Goal: Information Seeking & Learning: Find specific fact

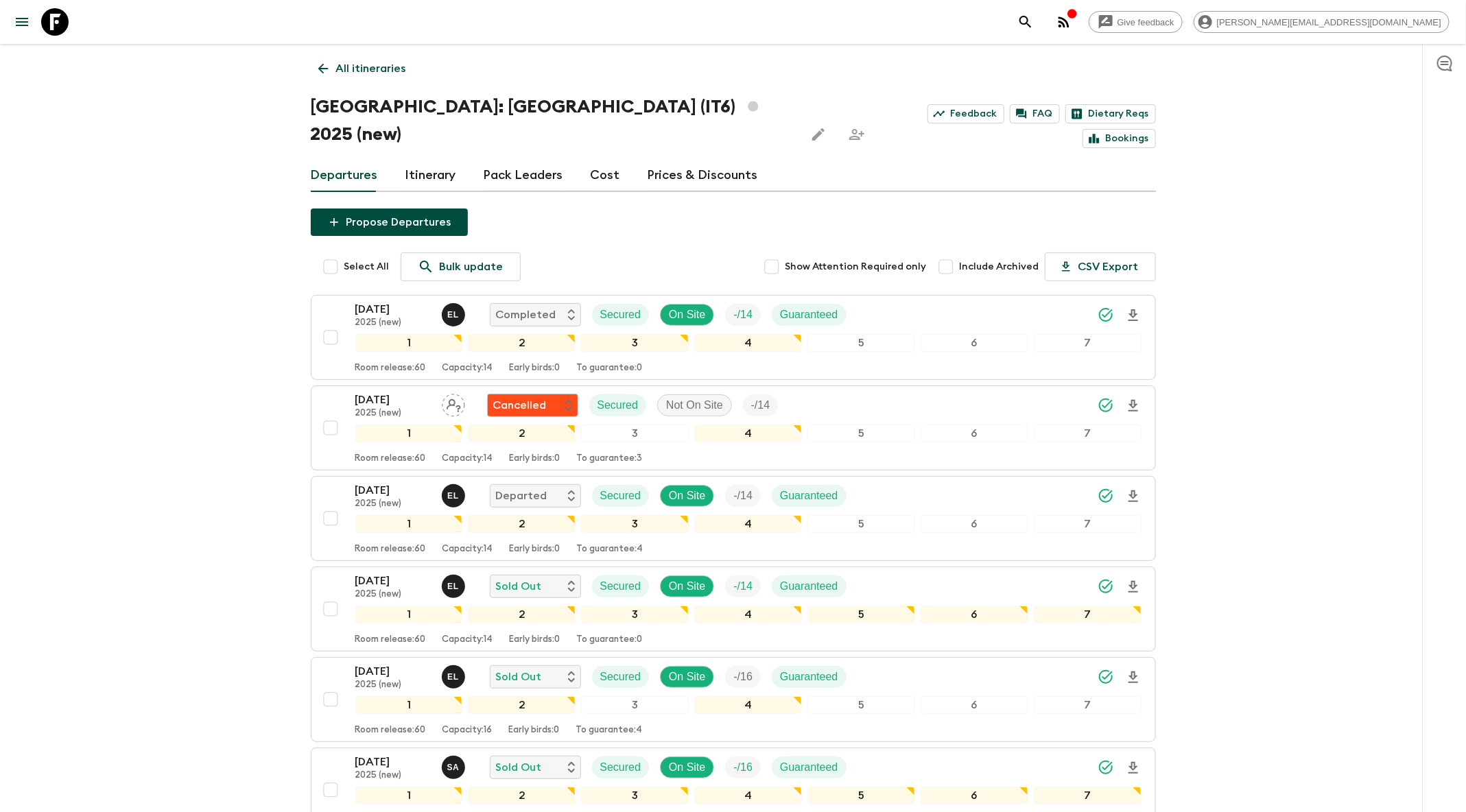
click at [978, 260] on span "Include Archived" at bounding box center [999, 267] width 80 height 13
click at [959, 253] on input "Include Archived" at bounding box center [946, 266] width 28 height 28
checkbox input "true"
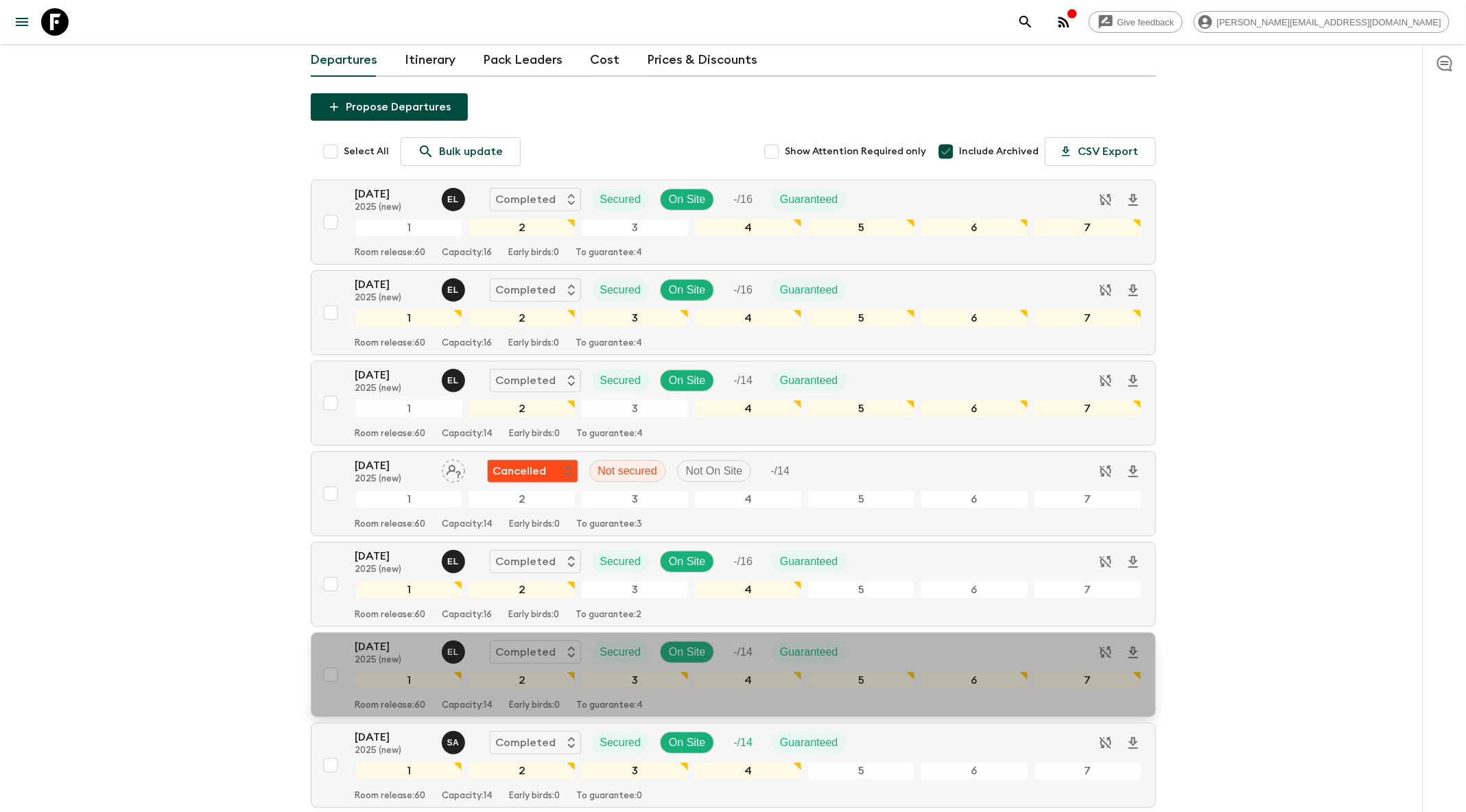
click at [386, 639] on p "[DATE]" at bounding box center [393, 647] width 75 height 17
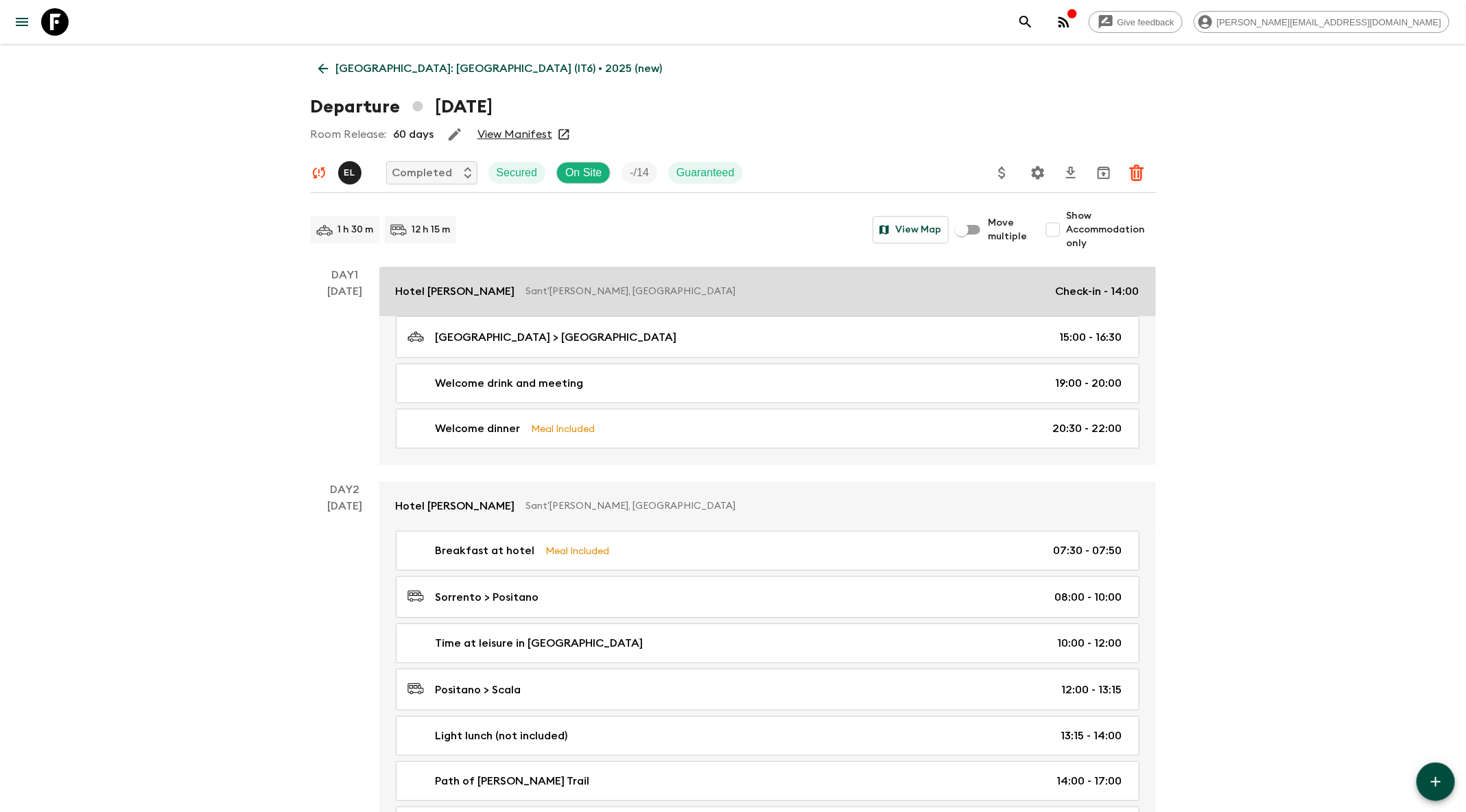
click at [526, 291] on p "Sant'[PERSON_NAME], [GEOGRAPHIC_DATA]" at bounding box center [784, 291] width 518 height 13
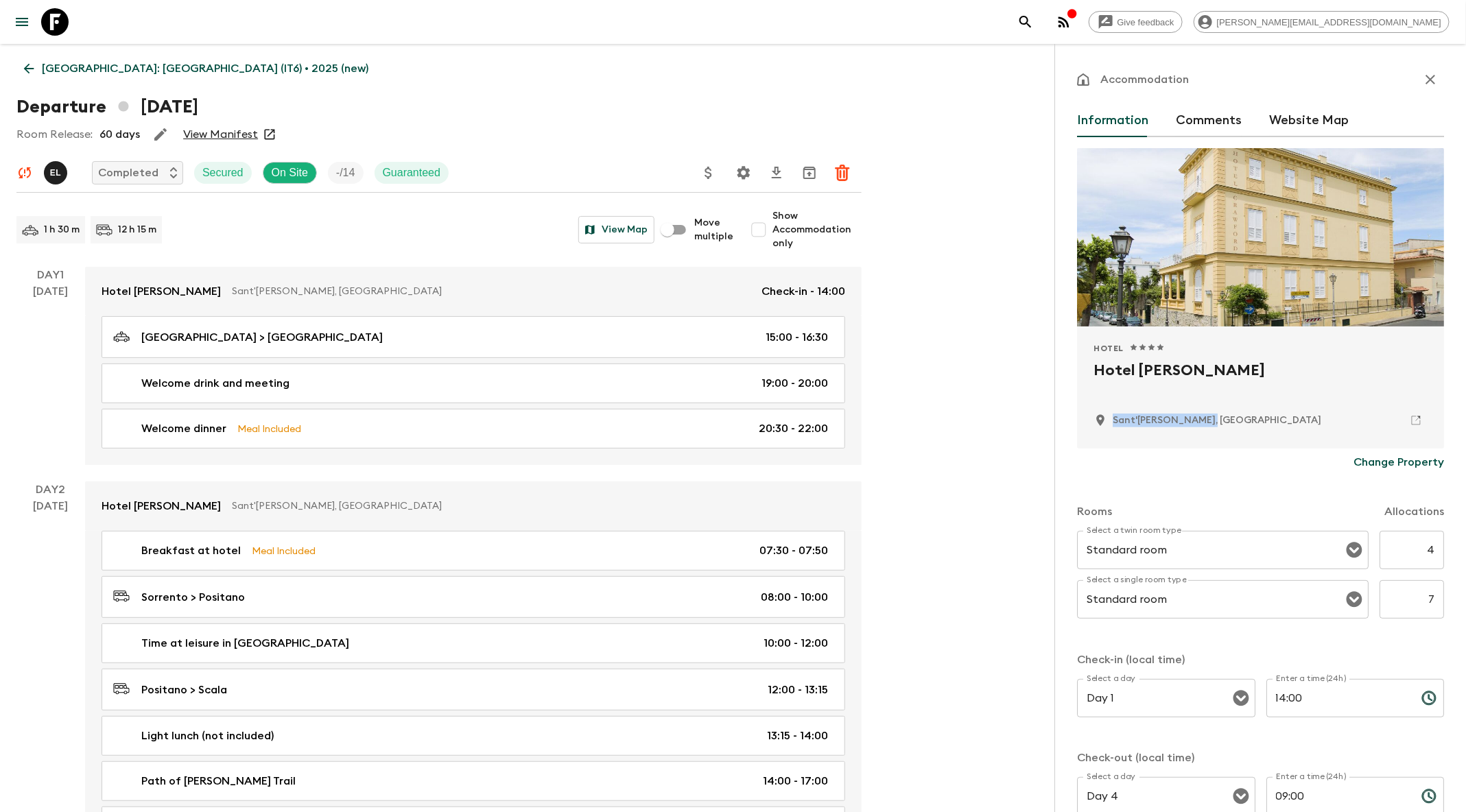
drag, startPoint x: 1217, startPoint y: 423, endPoint x: 1107, endPoint y: 424, distance: 110.0
click at [1107, 424] on div "Sant'[PERSON_NAME], [GEOGRAPHIC_DATA]" at bounding box center [1260, 420] width 334 height 23
copy p "Sant'[PERSON_NAME], [GEOGRAPHIC_DATA]"
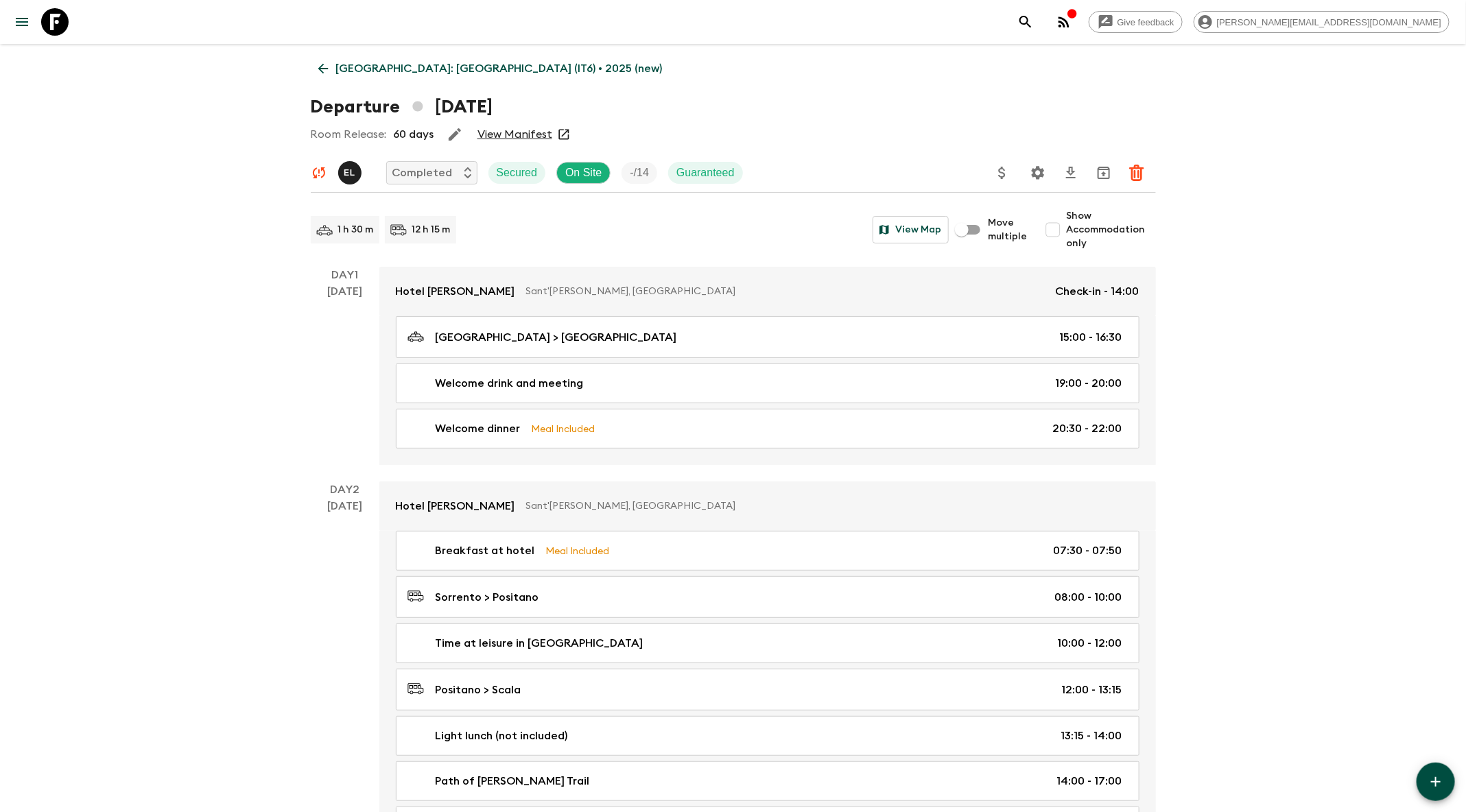
click at [320, 66] on icon at bounding box center [322, 69] width 10 height 10
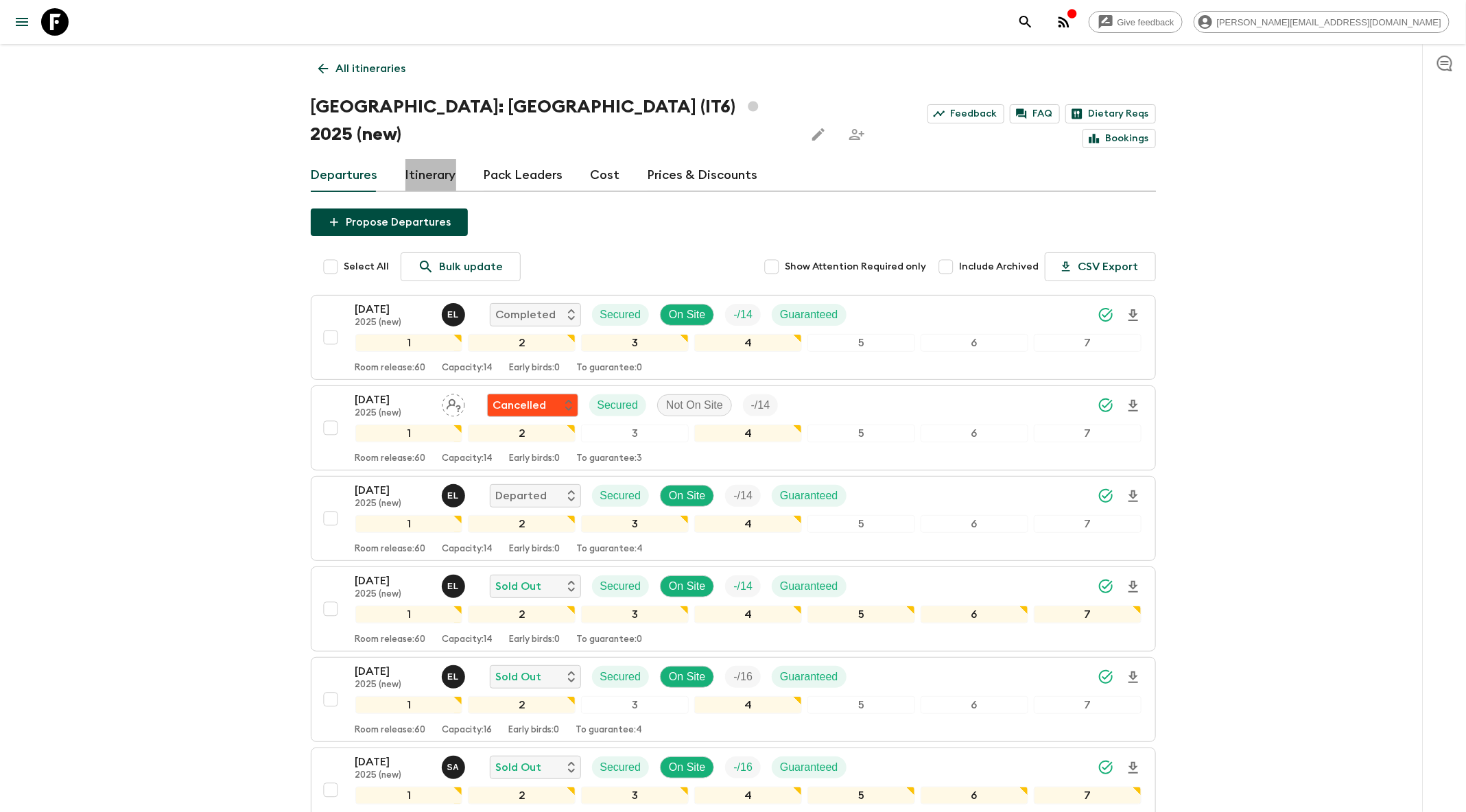
click at [430, 159] on link "Itinerary" at bounding box center [430, 175] width 51 height 33
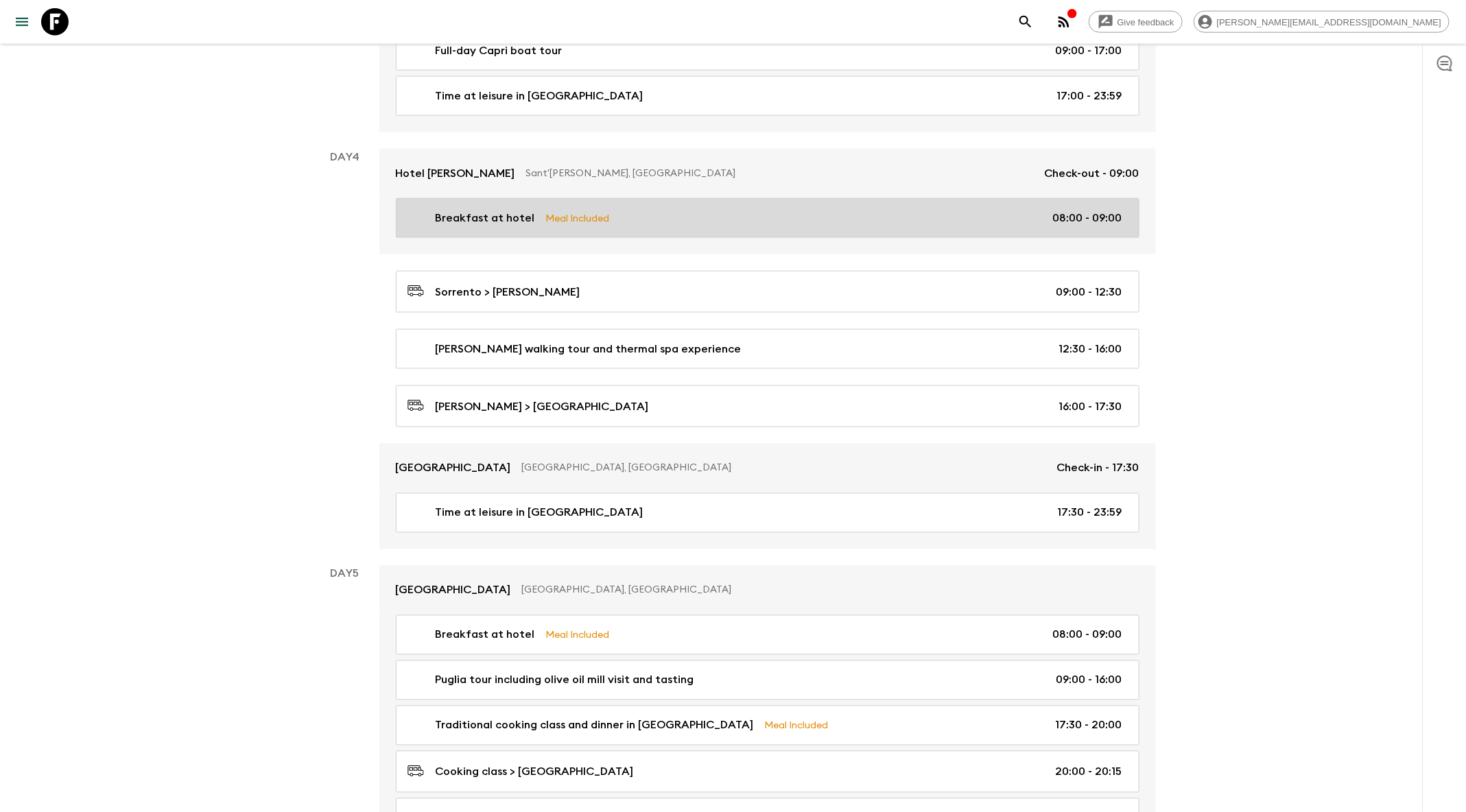
scroll to position [1136, 0]
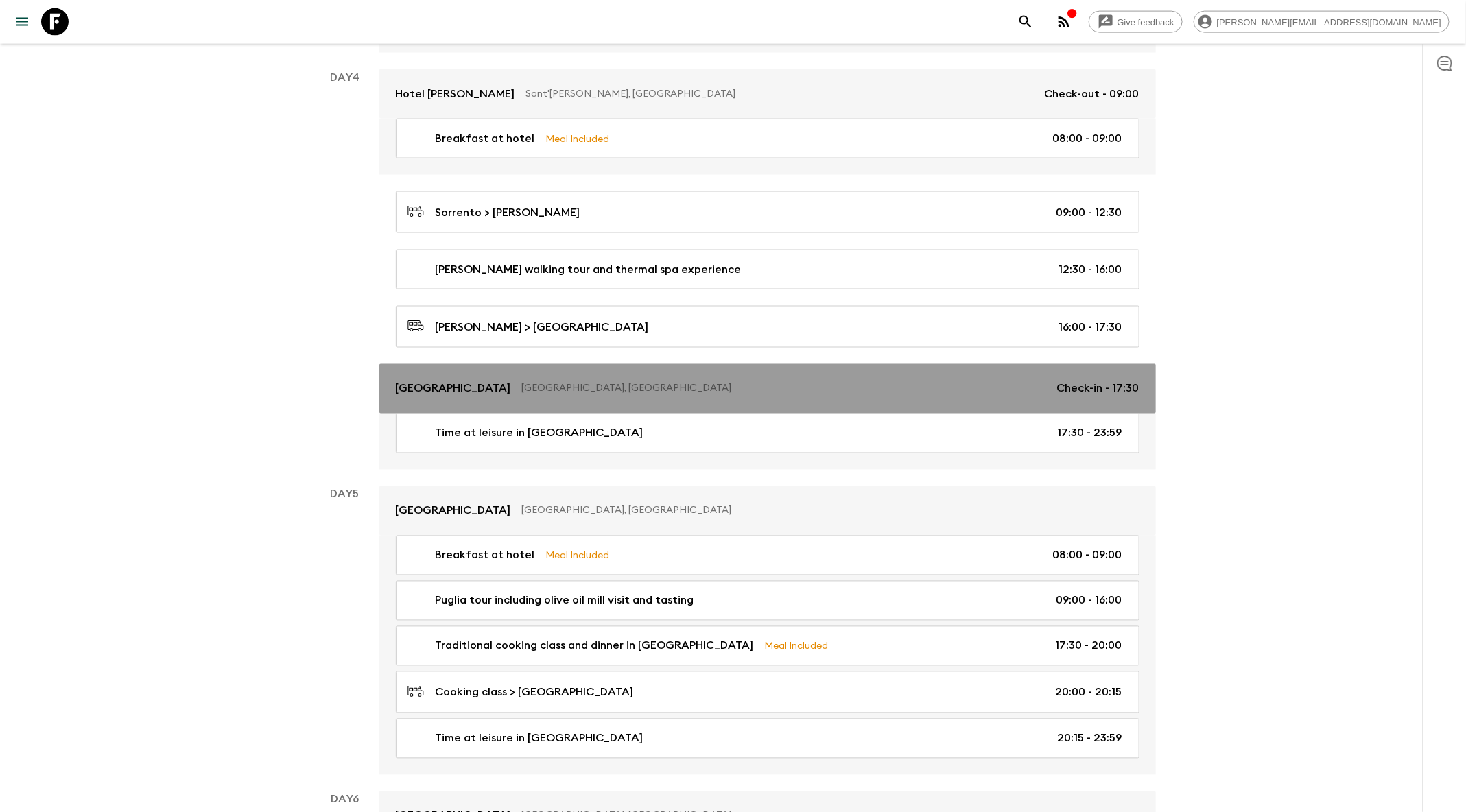
click at [635, 382] on p "[GEOGRAPHIC_DATA], [GEOGRAPHIC_DATA]" at bounding box center [784, 388] width 524 height 13
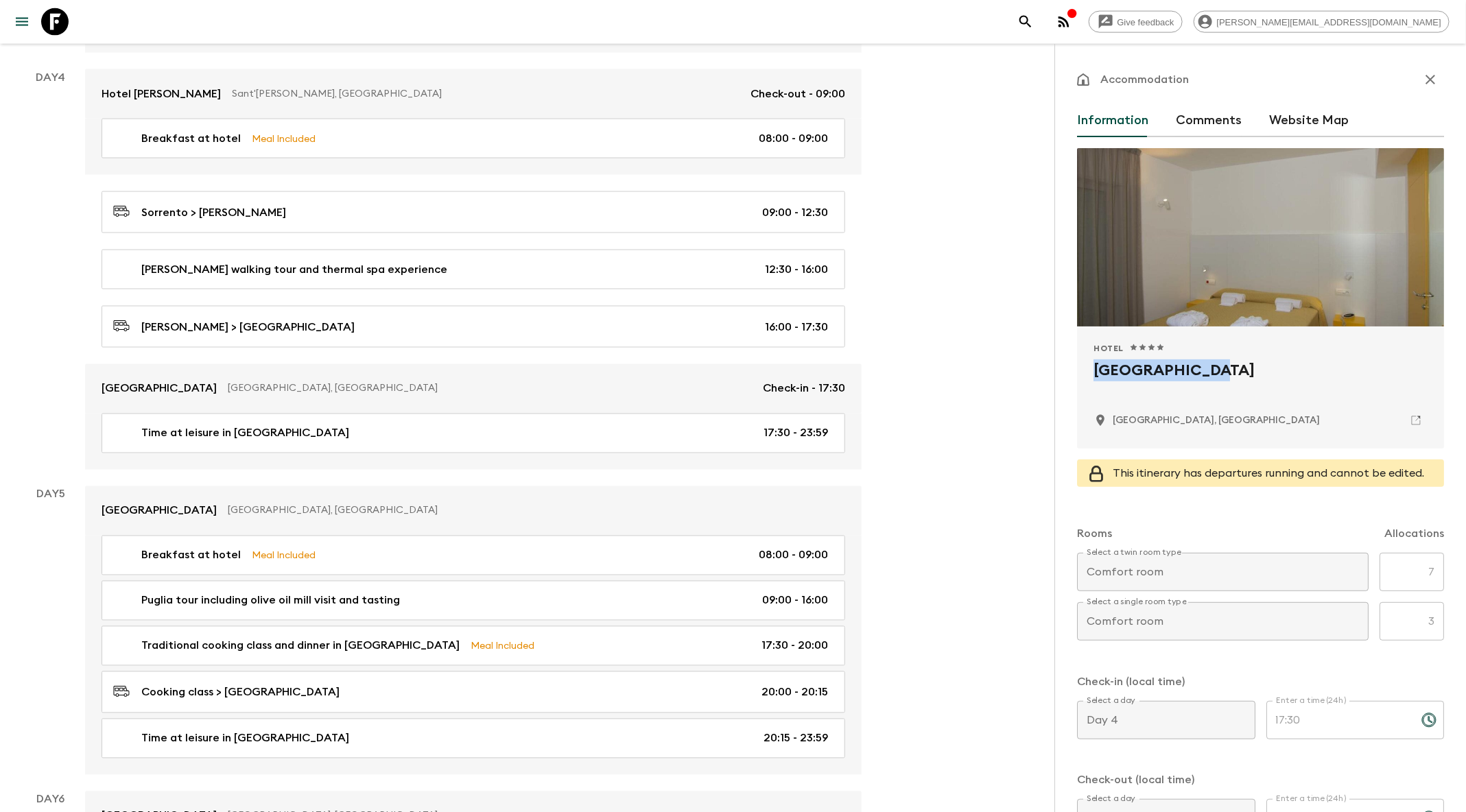
drag, startPoint x: 1096, startPoint y: 370, endPoint x: 1191, endPoint y: 373, distance: 95.0
click at [1191, 373] on h2 "[GEOGRAPHIC_DATA]" at bounding box center [1260, 381] width 334 height 44
copy h2 "Colle Del Sole"
drag, startPoint x: 1180, startPoint y: 419, endPoint x: 1142, endPoint y: 422, distance: 38.1
click at [1144, 421] on div "[GEOGRAPHIC_DATA], [GEOGRAPHIC_DATA]" at bounding box center [1260, 420] width 334 height 23
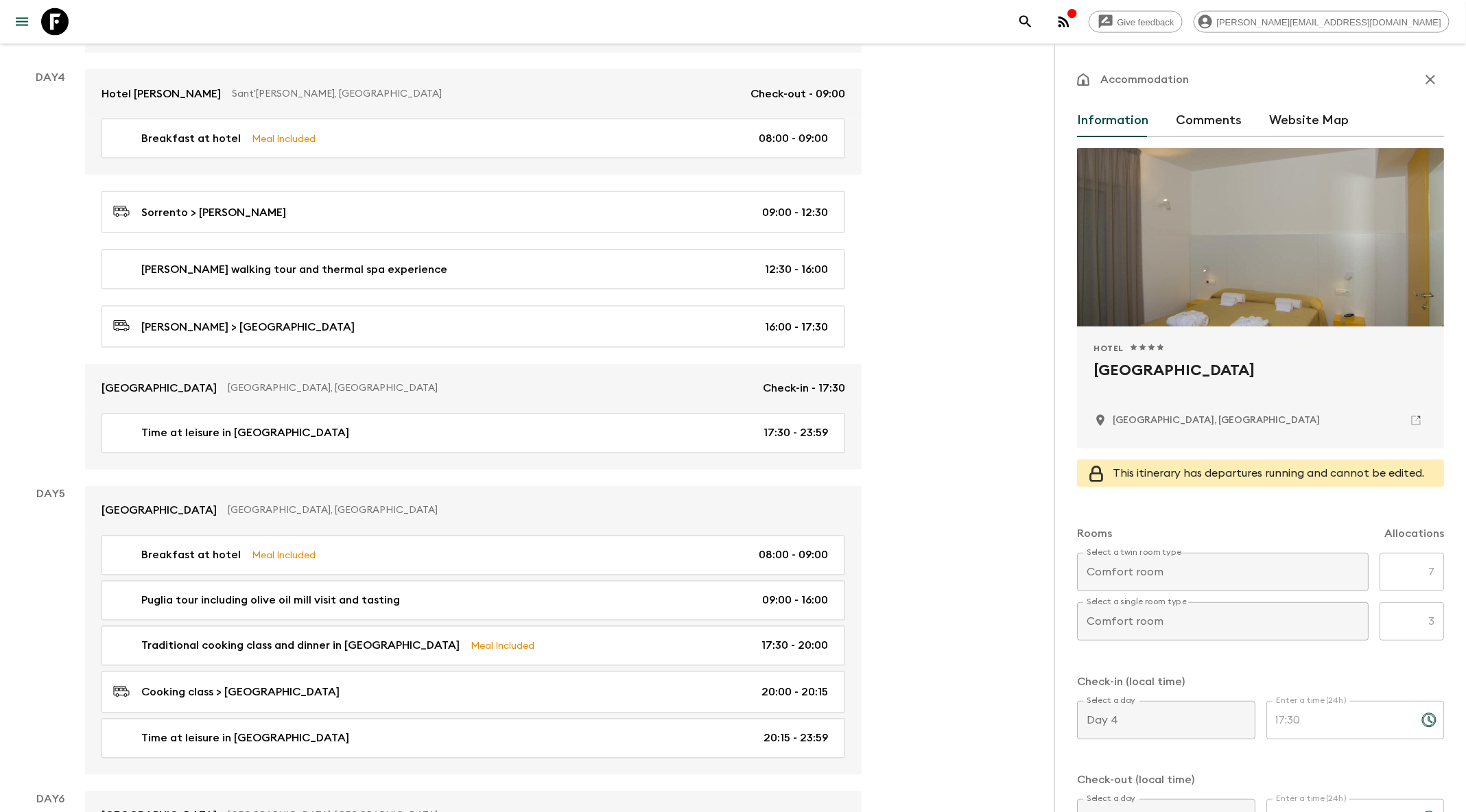
click at [1117, 422] on p "[GEOGRAPHIC_DATA], [GEOGRAPHIC_DATA]" at bounding box center [1216, 420] width 207 height 13
drag, startPoint x: 1112, startPoint y: 423, endPoint x: 1165, endPoint y: 424, distance: 53.0
click at [1165, 424] on div "[GEOGRAPHIC_DATA], [GEOGRAPHIC_DATA]" at bounding box center [1206, 420] width 226 height 13
copy p "Alberobello"
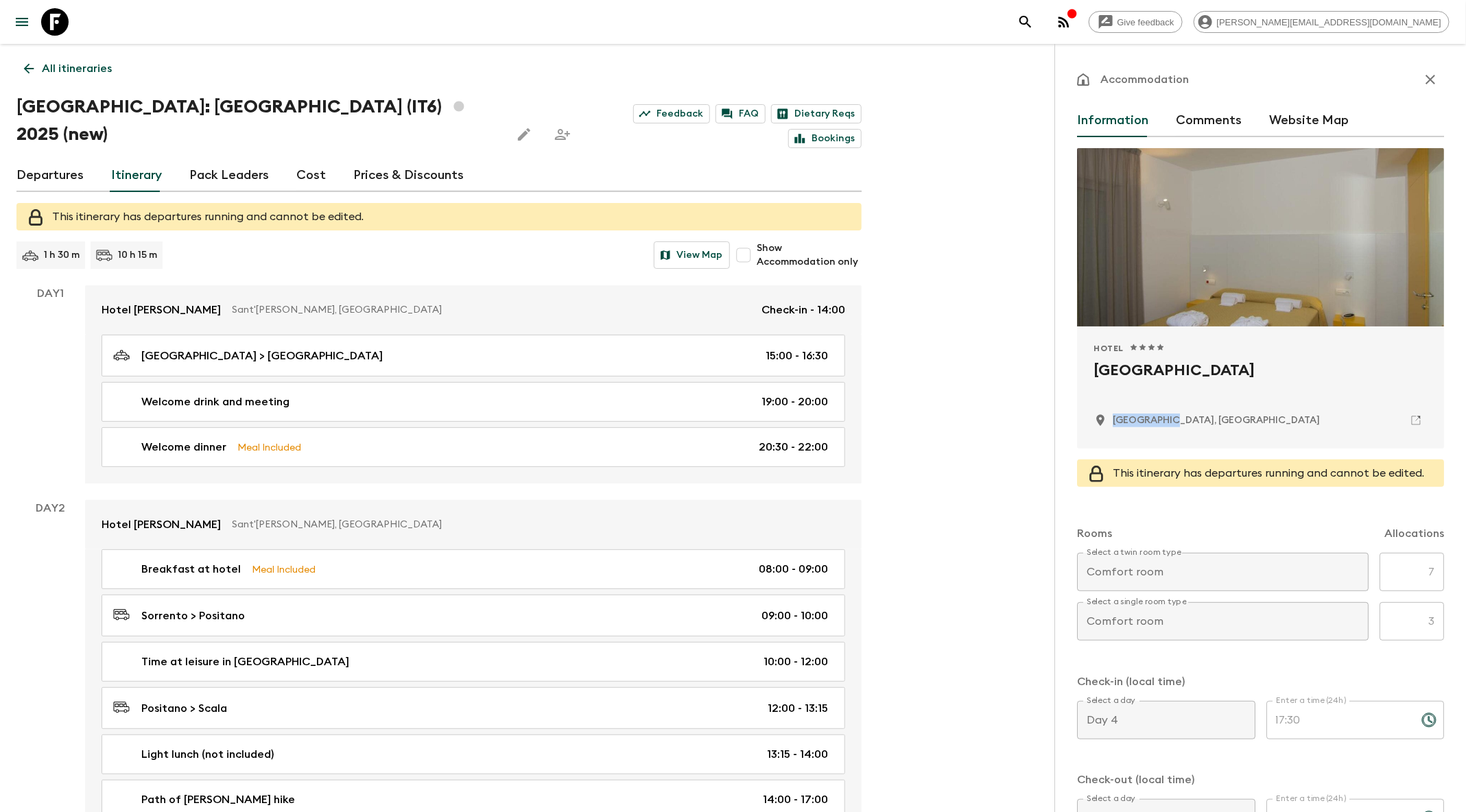
click at [36, 159] on link "Departures" at bounding box center [50, 175] width 67 height 33
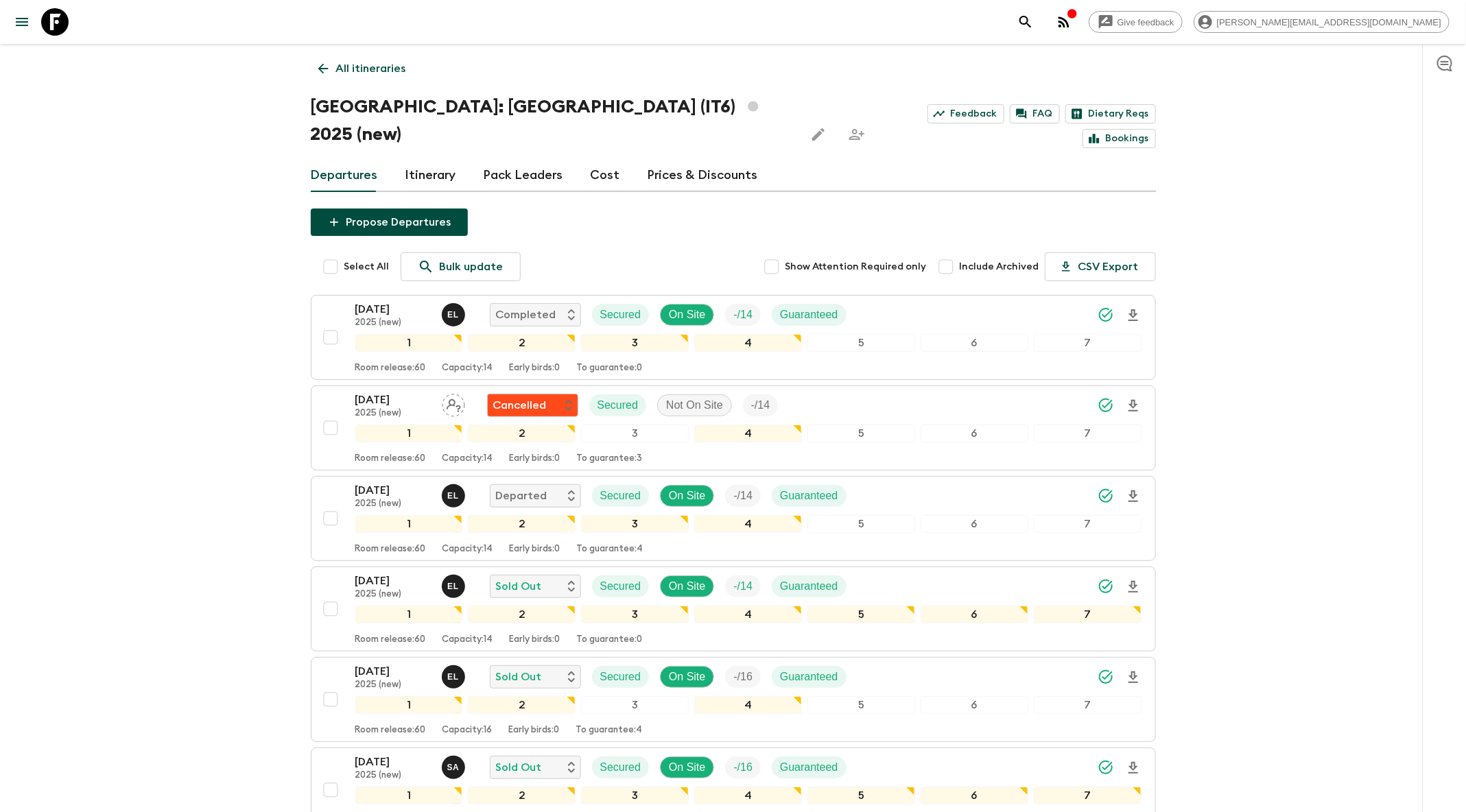
click at [992, 260] on span "Include Archived" at bounding box center [999, 267] width 80 height 13
click at [959, 253] on input "Include Archived" at bounding box center [946, 266] width 28 height 28
checkbox input "true"
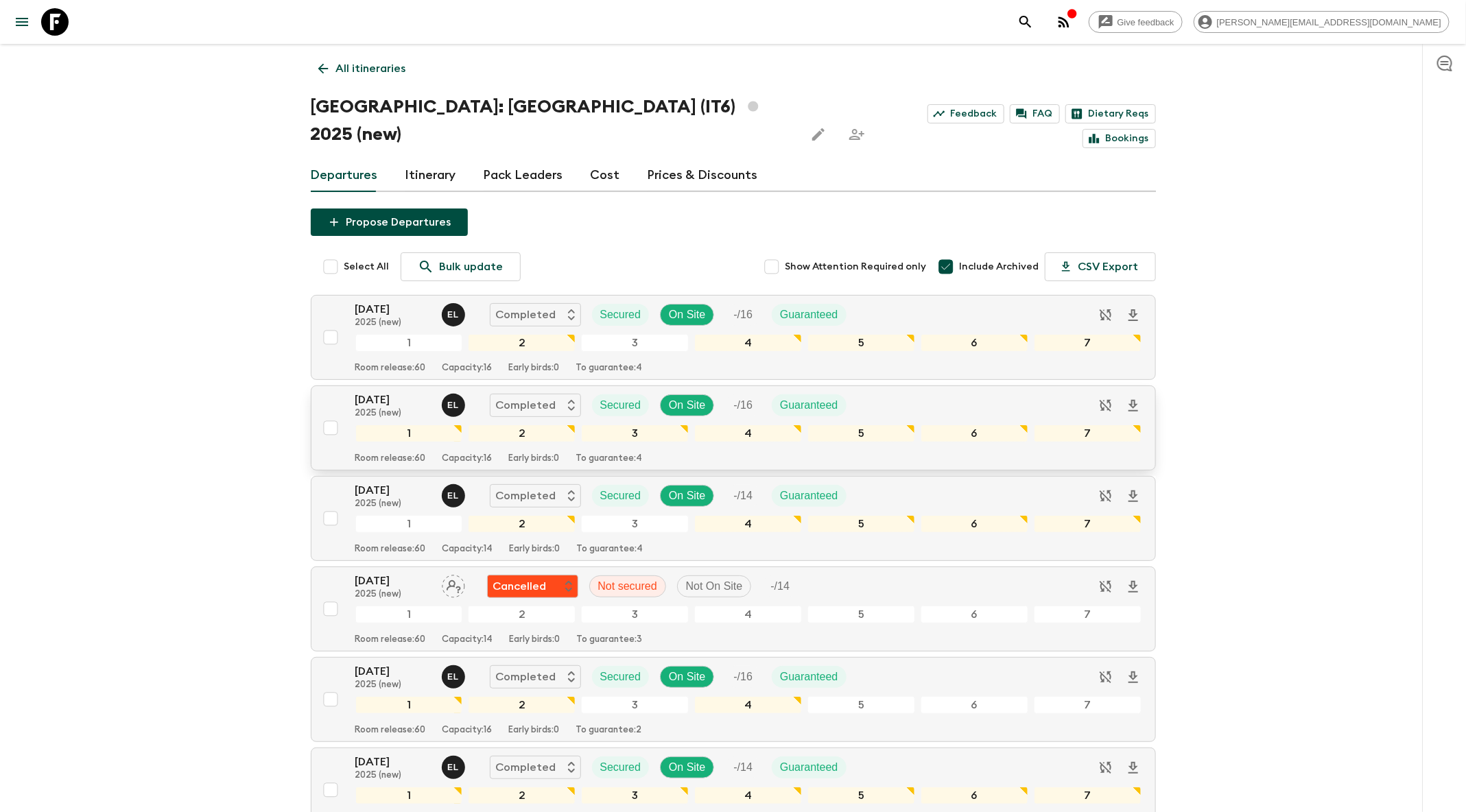
click at [949, 392] on div "[DATE] 2025 (new) E L Completed Secured On Site - / 16 Guaranteed" at bounding box center [748, 405] width 786 height 28
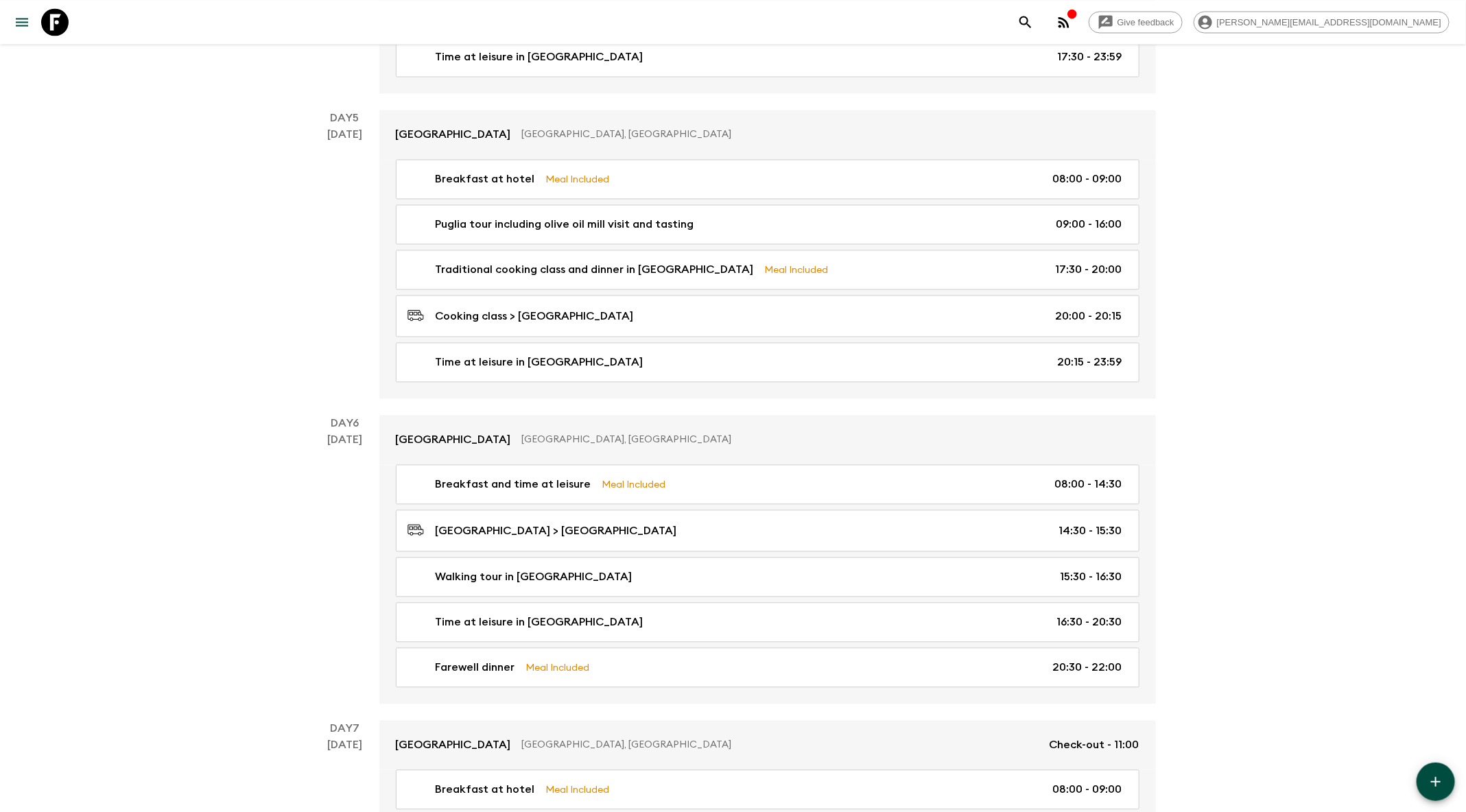
scroll to position [1551, 0]
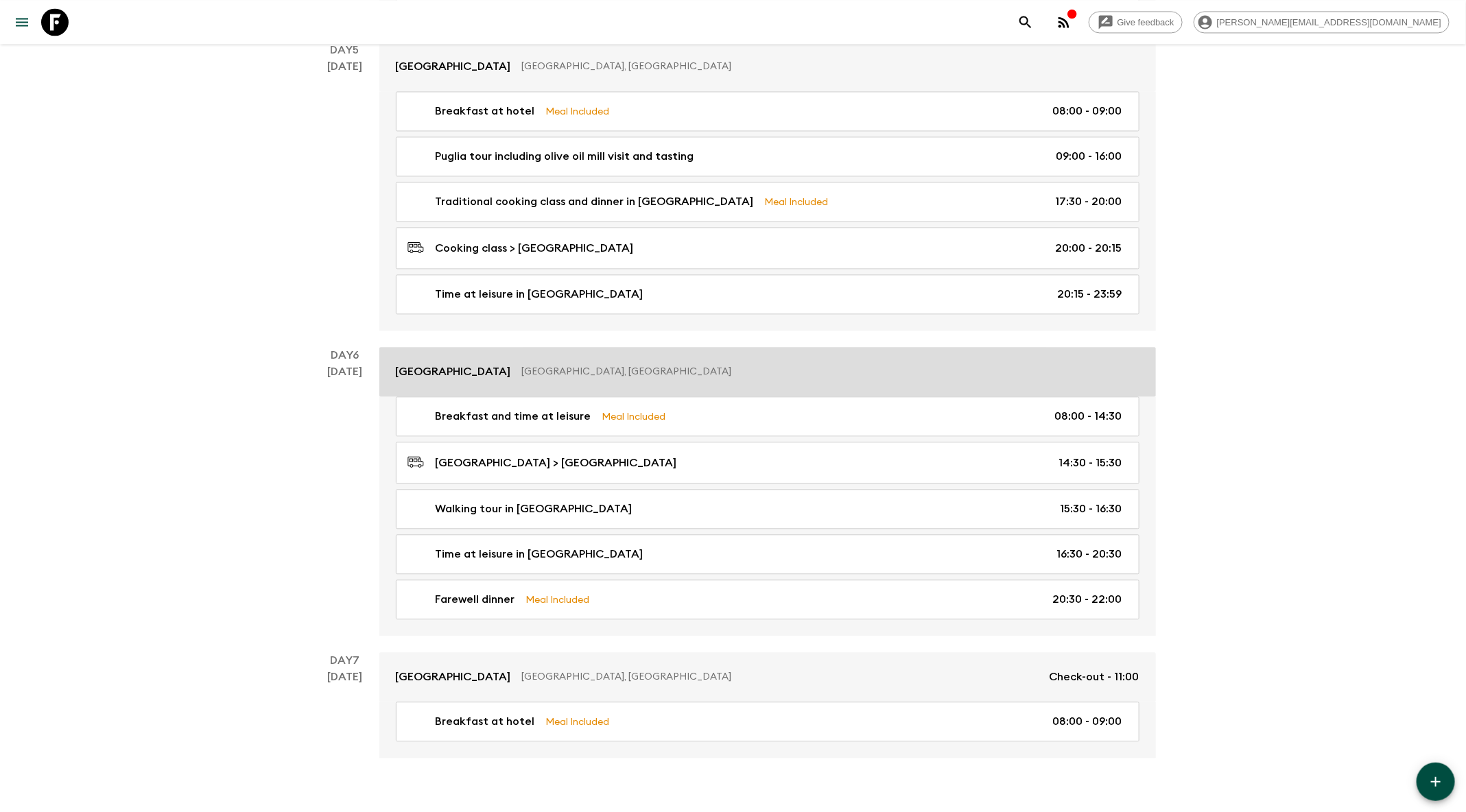
click at [617, 369] on link "[GEOGRAPHIC_DATA], [GEOGRAPHIC_DATA]" at bounding box center [768, 372] width 777 height 49
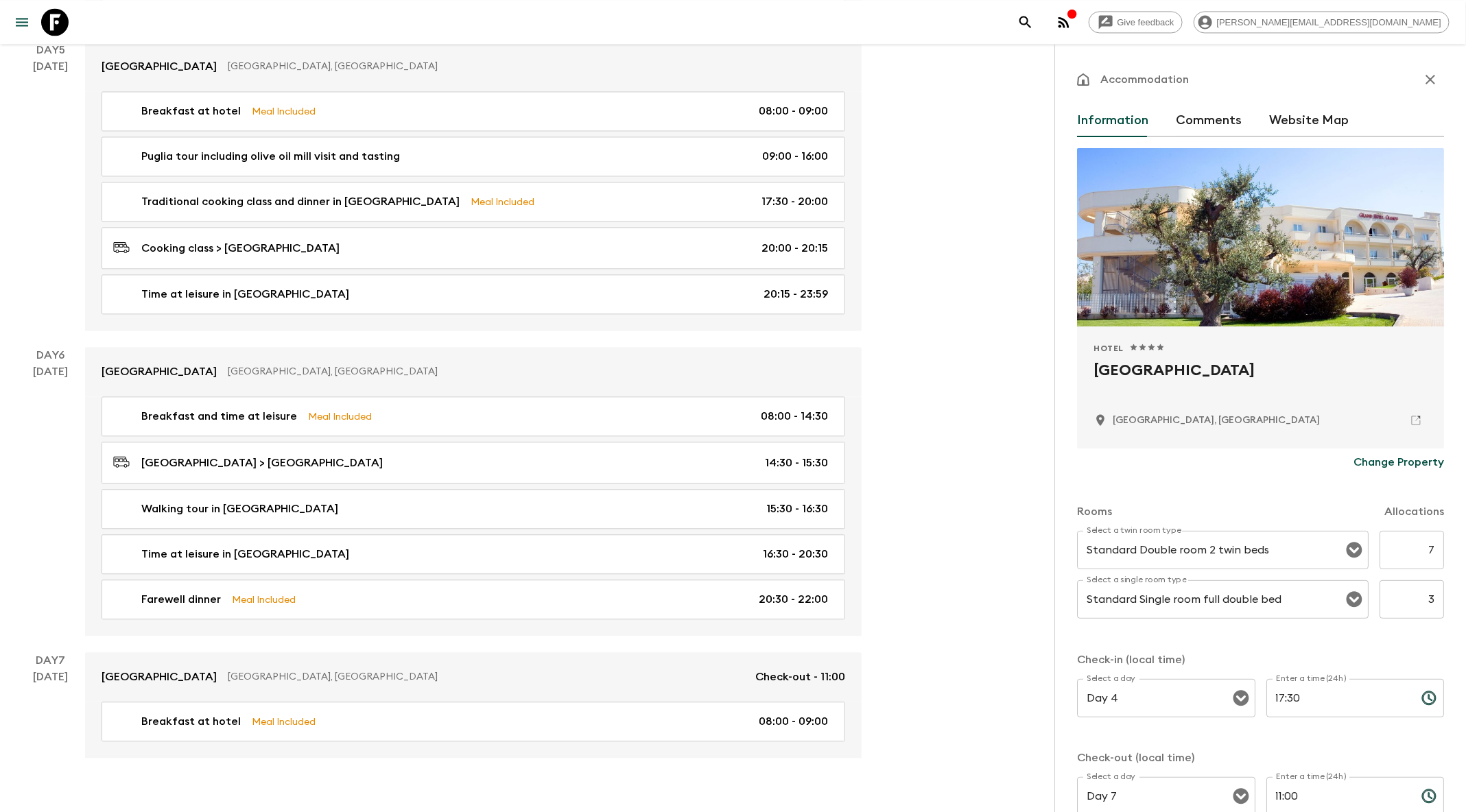
drag, startPoint x: 1133, startPoint y: 376, endPoint x: 1099, endPoint y: 381, distance: 34.4
click at [1099, 377] on h2 "[GEOGRAPHIC_DATA]" at bounding box center [1260, 381] width 334 height 44
copy h2 "[GEOGRAPHIC_DATA]"
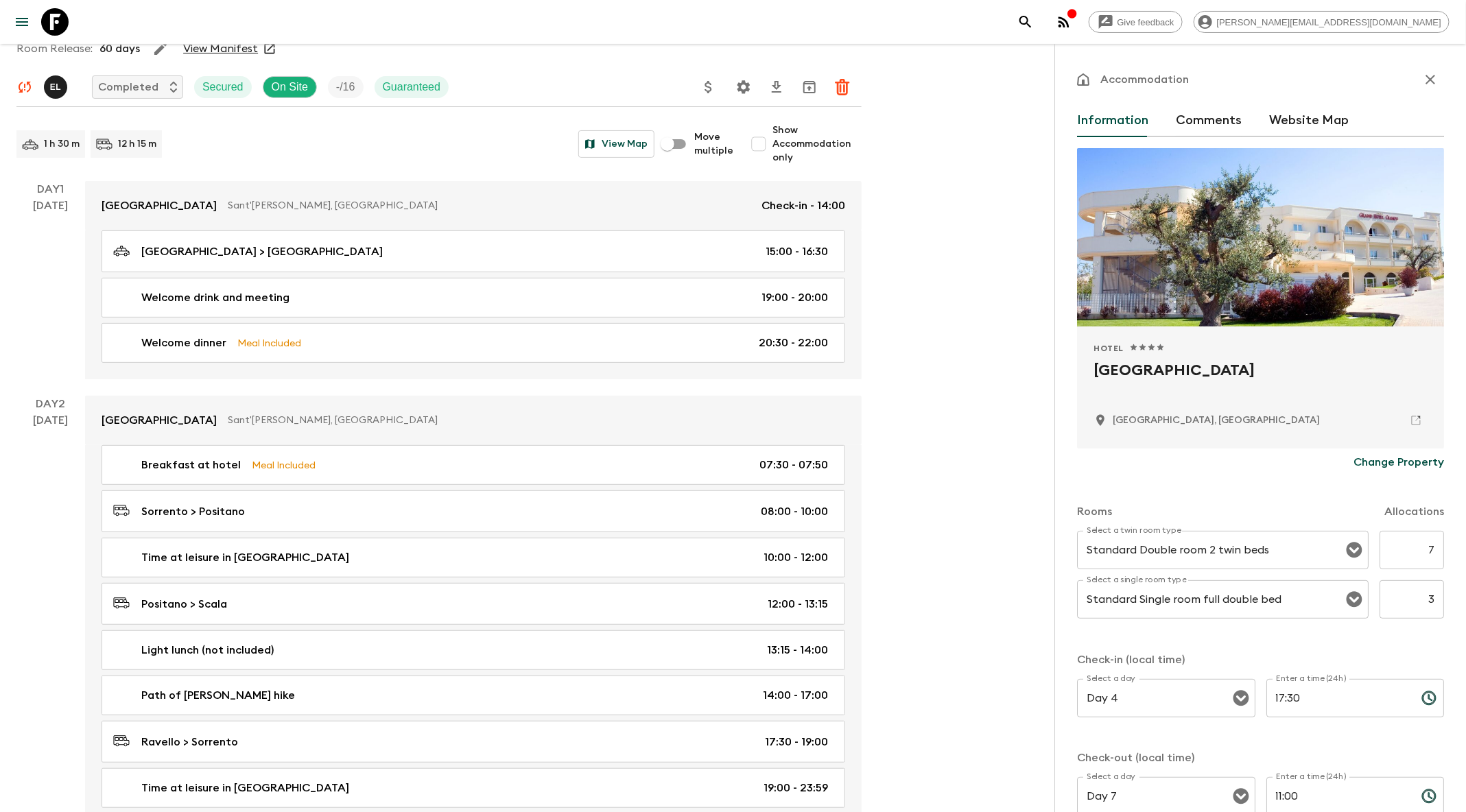
scroll to position [3, 0]
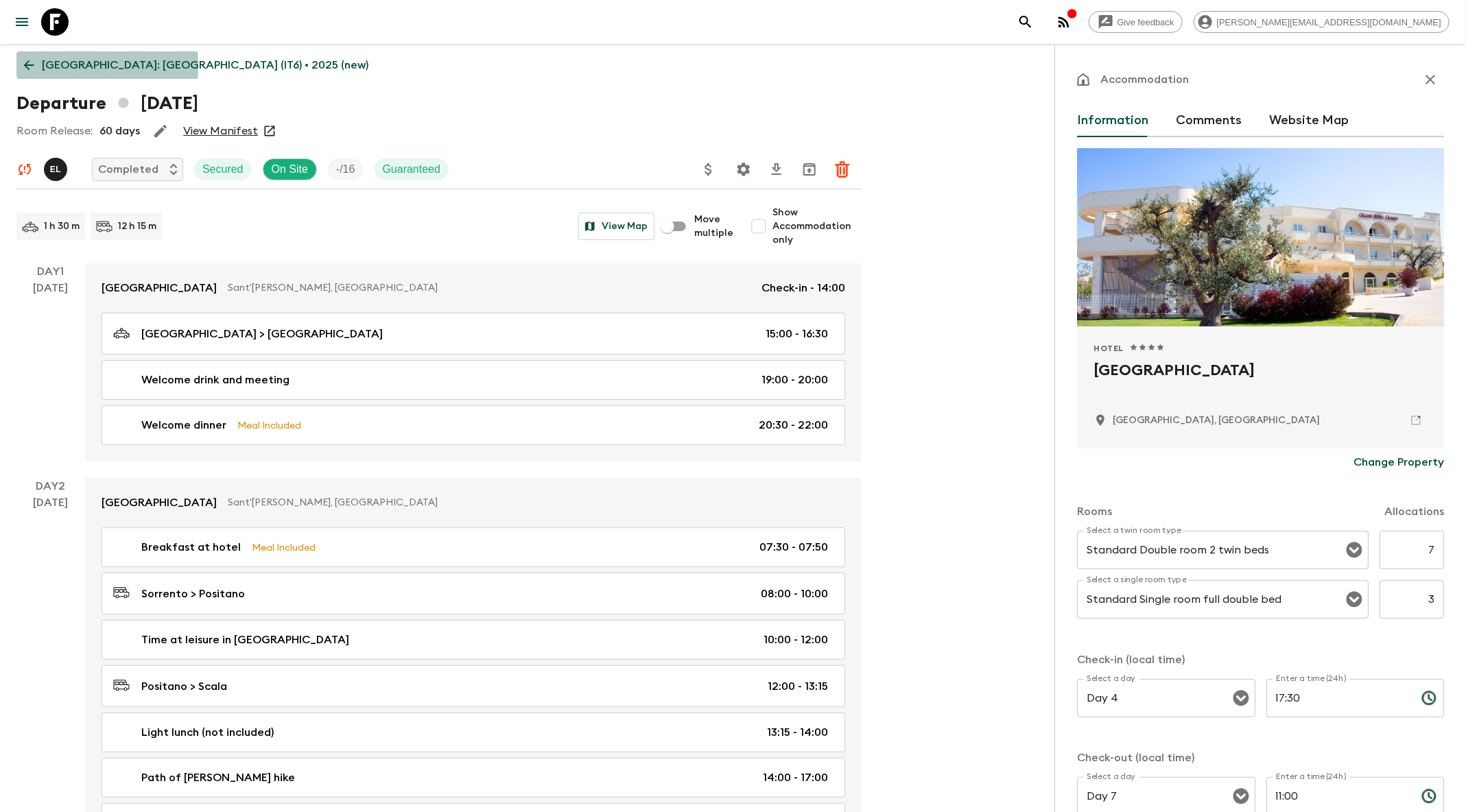
click at [33, 66] on icon at bounding box center [28, 65] width 15 height 15
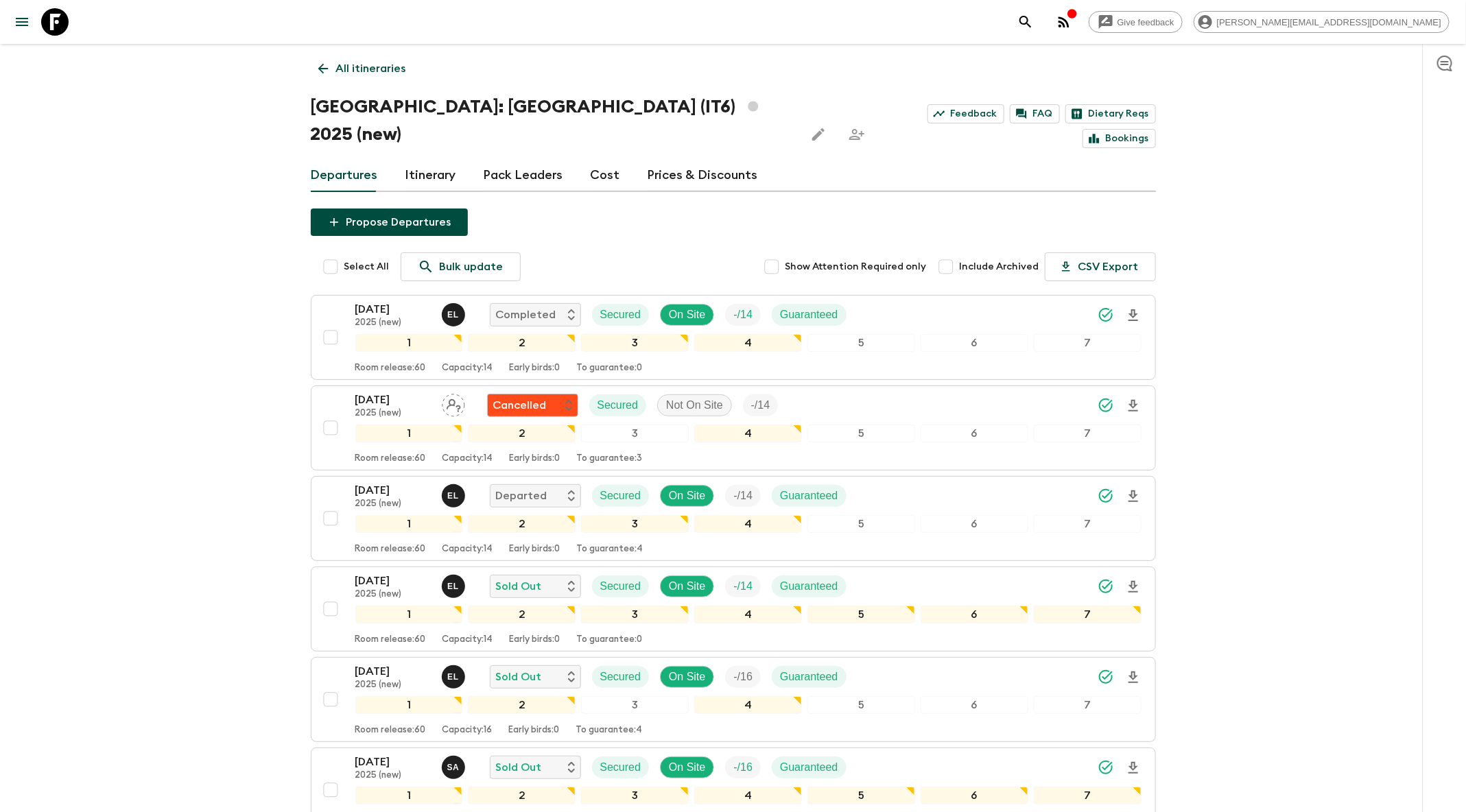
click at [986, 260] on span "Include Archived" at bounding box center [999, 267] width 80 height 13
click at [959, 253] on input "Include Archived" at bounding box center [946, 266] width 28 height 28
checkbox input "true"
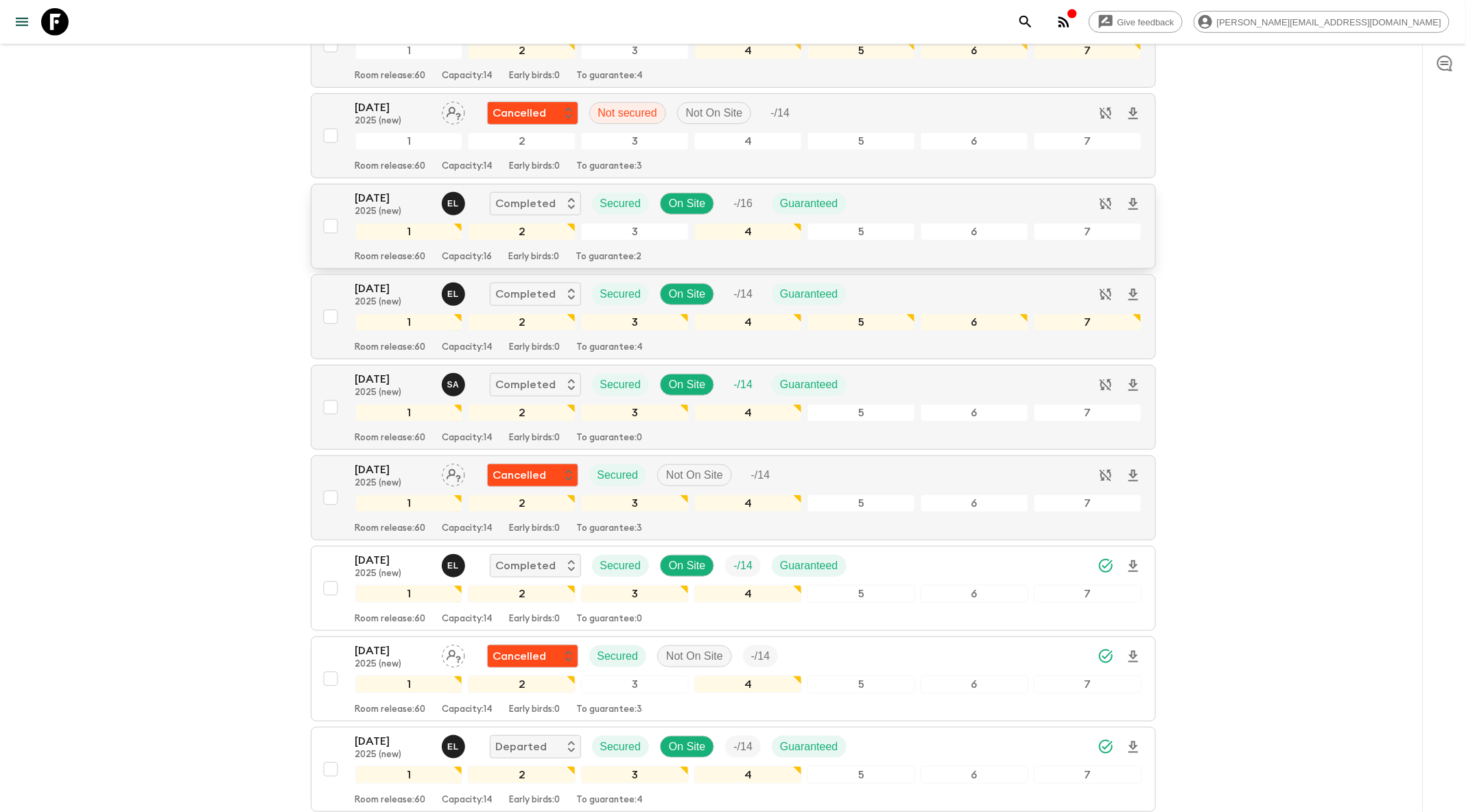
scroll to position [458, 0]
